Goal: Information Seeking & Learning: Learn about a topic

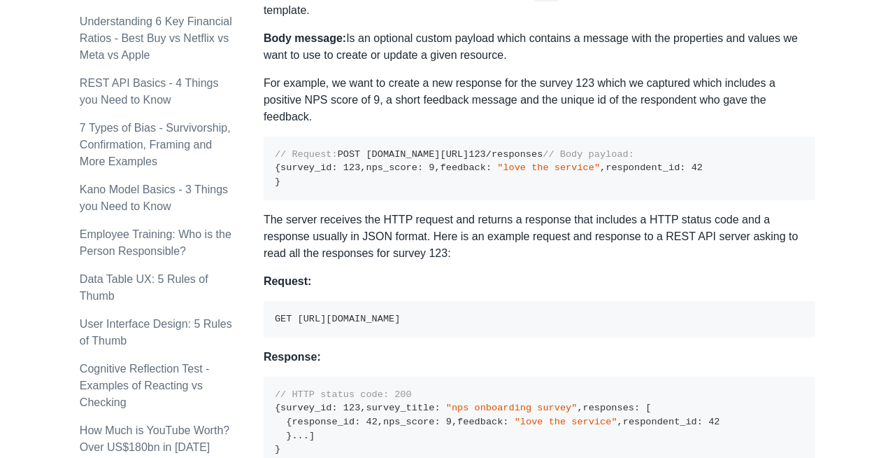
scroll to position [867, 0]
drag, startPoint x: 274, startPoint y: 202, endPoint x: 515, endPoint y: 195, distance: 240.8
click at [514, 196] on pre "// Request: POST [DOMAIN_NAME][URL] 123 /responses // Body payload: { survey_id…" at bounding box center [540, 169] width 552 height 64
click at [515, 195] on pre "// Request: POST [DOMAIN_NAME][URL] 123 /responses // Body payload: { survey_id…" at bounding box center [540, 169] width 552 height 64
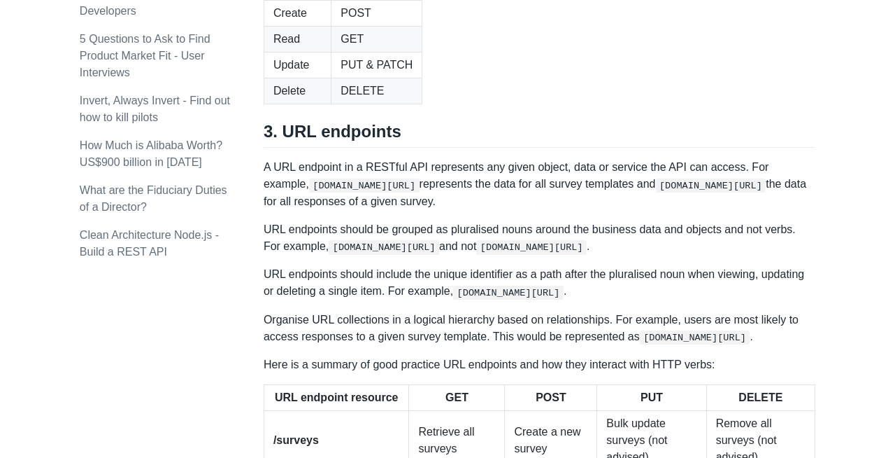
scroll to position [1609, 0]
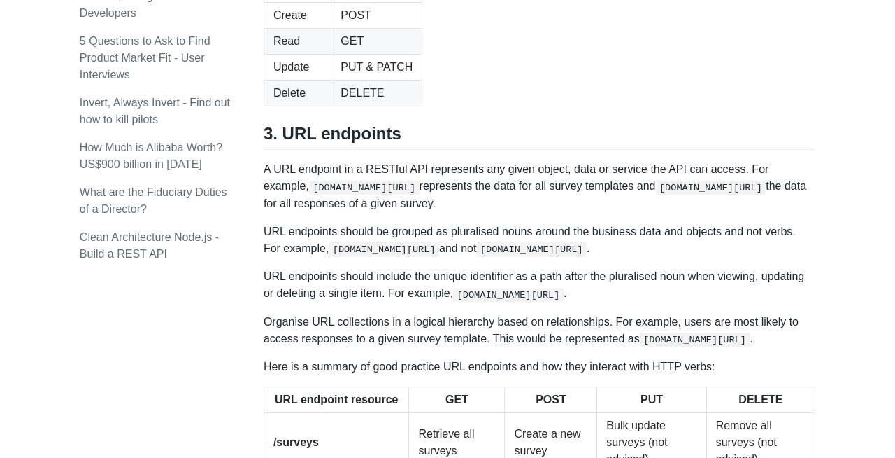
drag, startPoint x: 405, startPoint y: 135, endPoint x: 519, endPoint y: 134, distance: 114.0
drag, startPoint x: 479, startPoint y: 131, endPoint x: 543, endPoint y: 131, distance: 63.7
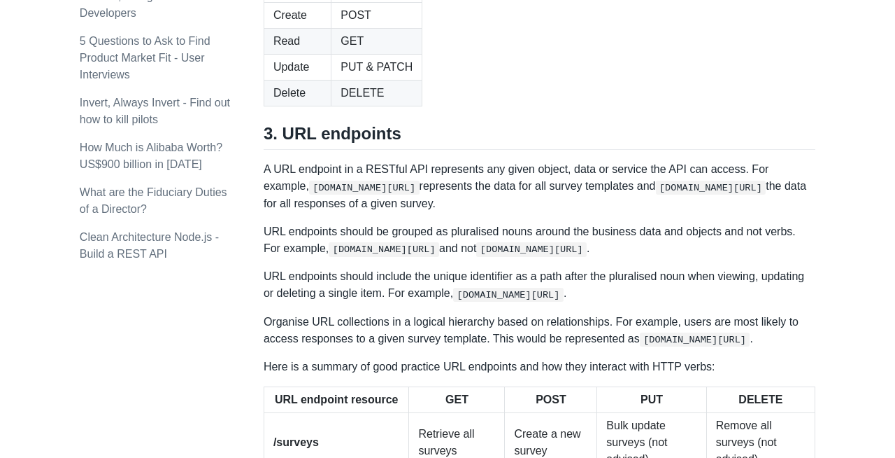
drag, startPoint x: 586, startPoint y: 128, endPoint x: 664, endPoint y: 128, distance: 78.4
drag, startPoint x: 691, startPoint y: 129, endPoint x: 788, endPoint y: 125, distance: 96.6
drag, startPoint x: 292, startPoint y: 151, endPoint x: 433, endPoint y: 150, distance: 141.3
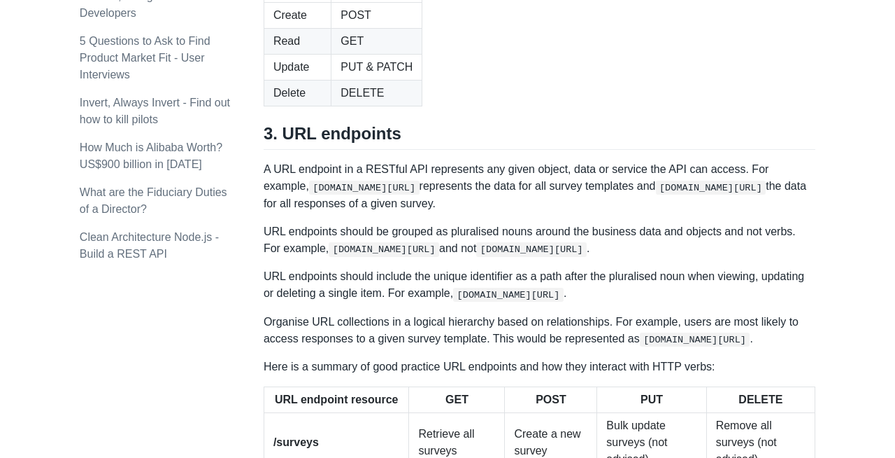
drag, startPoint x: 725, startPoint y: 127, endPoint x: 812, endPoint y: 127, distance: 86.7
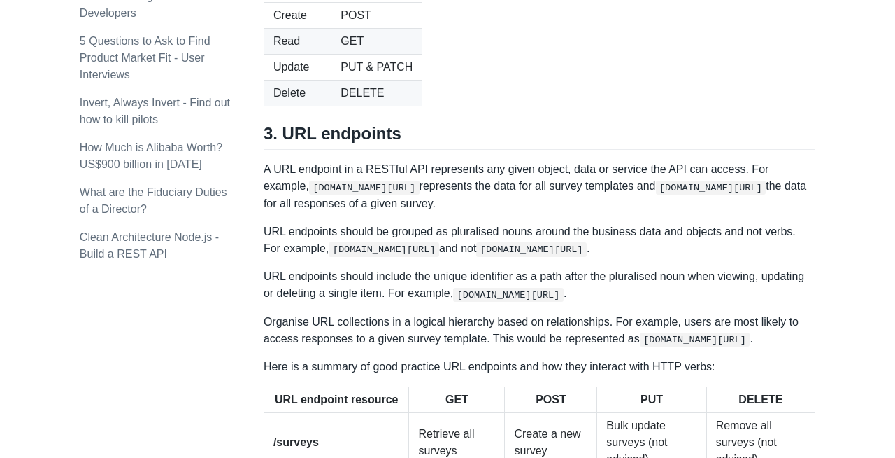
drag, startPoint x: 742, startPoint y: 131, endPoint x: 797, endPoint y: 129, distance: 54.6
drag, startPoint x: 355, startPoint y: 164, endPoint x: 476, endPoint y: 164, distance: 121.0
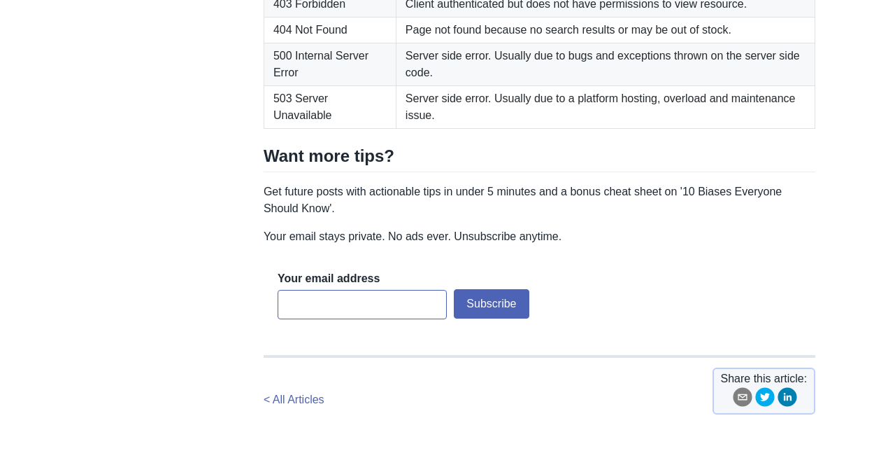
scroll to position [2402, 0]
